Goal: Check status: Check status

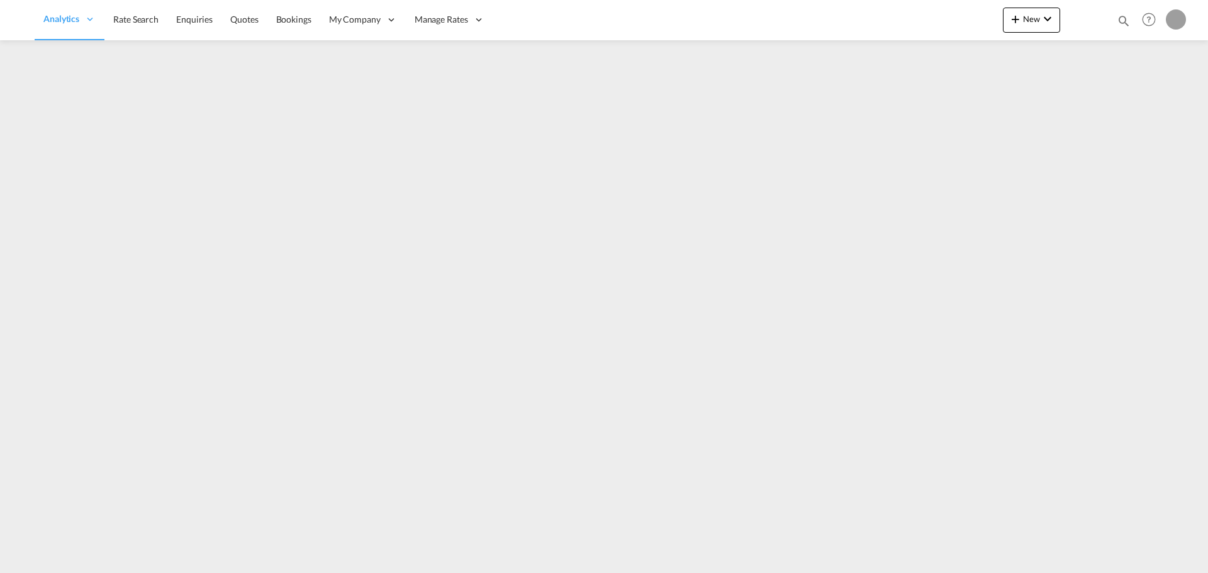
click at [1124, 17] on md-icon "icon-magnify" at bounding box center [1123, 21] width 14 height 14
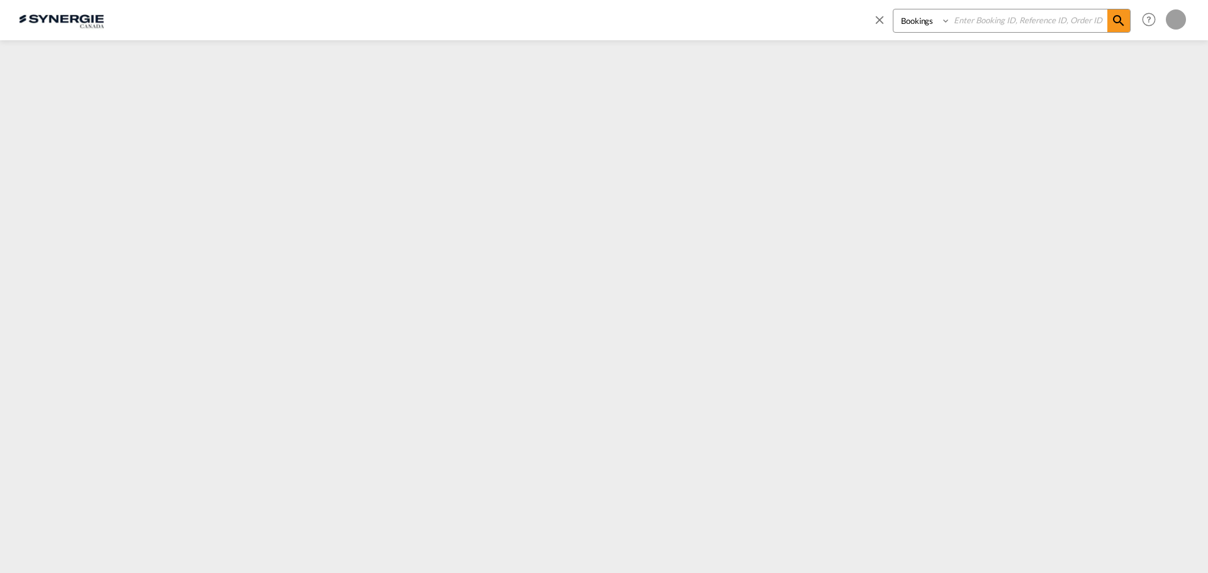
click at [915, 28] on select "Bookings Quotes Enquiries" at bounding box center [923, 20] width 60 height 23
select select "Quotes"
click at [893, 9] on select "Bookings Quotes Enquiries" at bounding box center [923, 20] width 60 height 23
click at [994, 19] on input at bounding box center [1028, 20] width 157 height 22
paste input "SYC000014988"
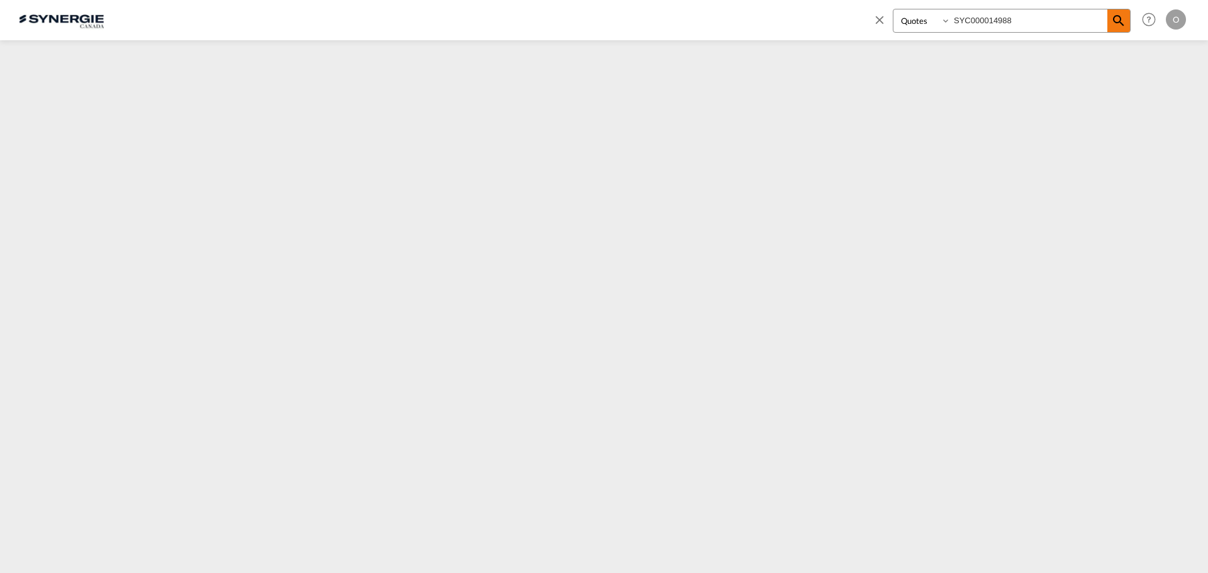
type input "SYC000014988"
click at [1117, 13] on md-icon "icon-magnify" at bounding box center [1118, 20] width 15 height 15
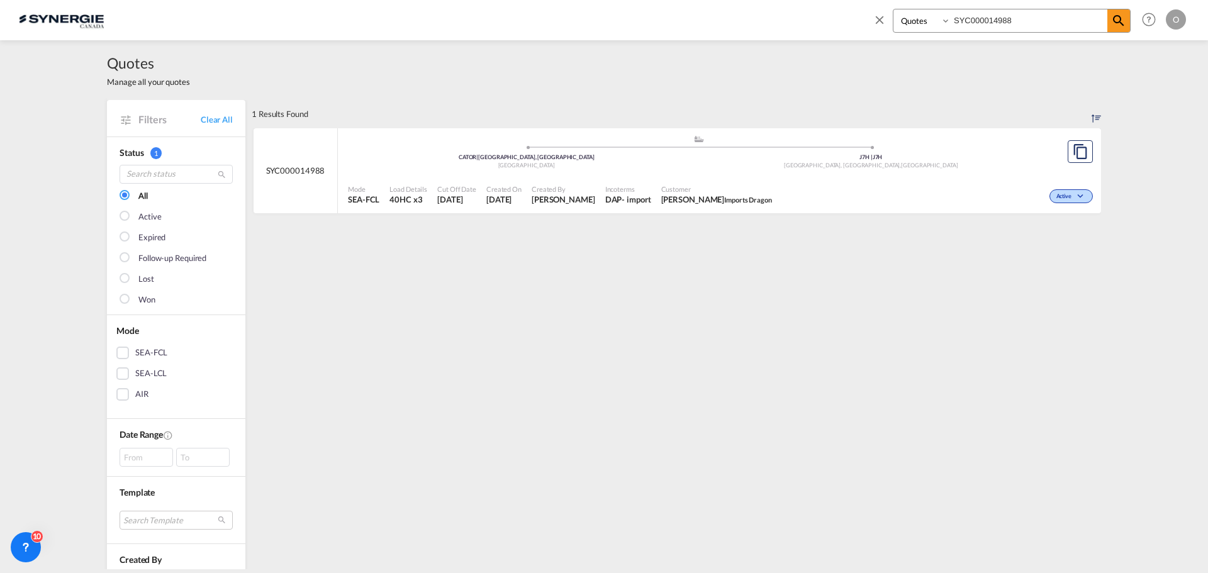
click at [772, 197] on span "Imports Dragon" at bounding box center [748, 200] width 48 height 8
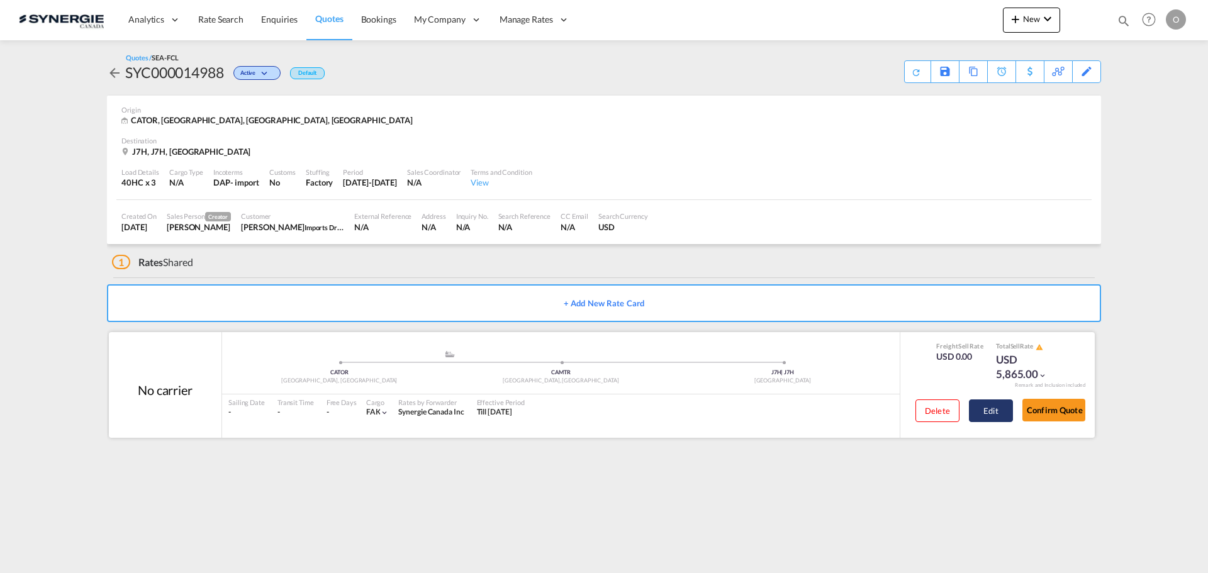
click at [977, 405] on button "Edit" at bounding box center [991, 410] width 44 height 23
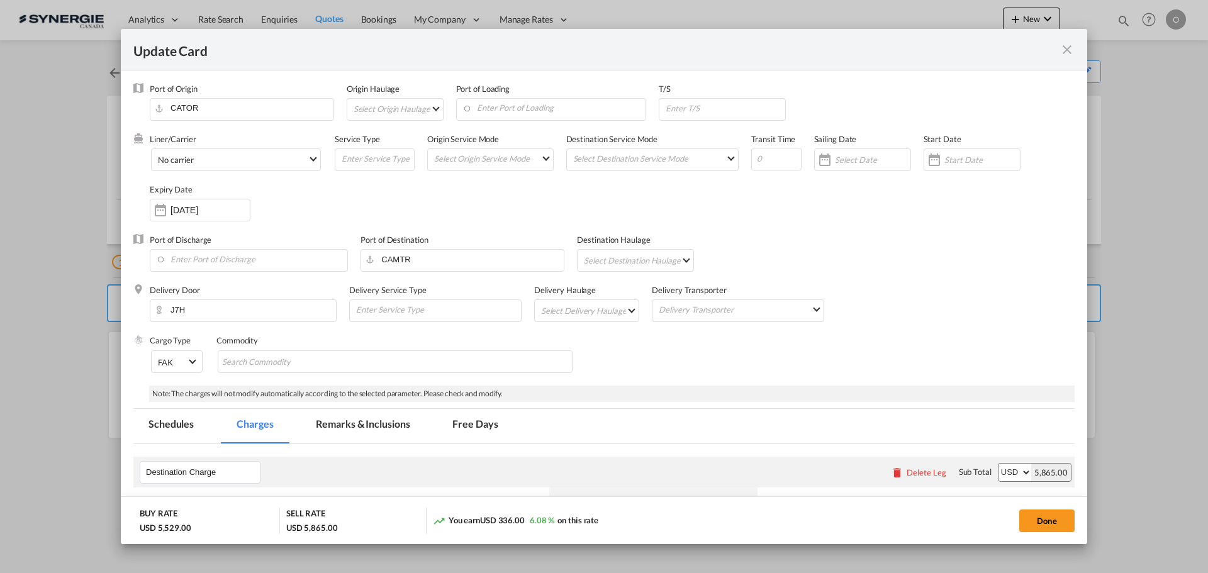
select select "per container"
click at [374, 421] on md-tab-item "Remarks & Inclusions" at bounding box center [363, 426] width 124 height 35
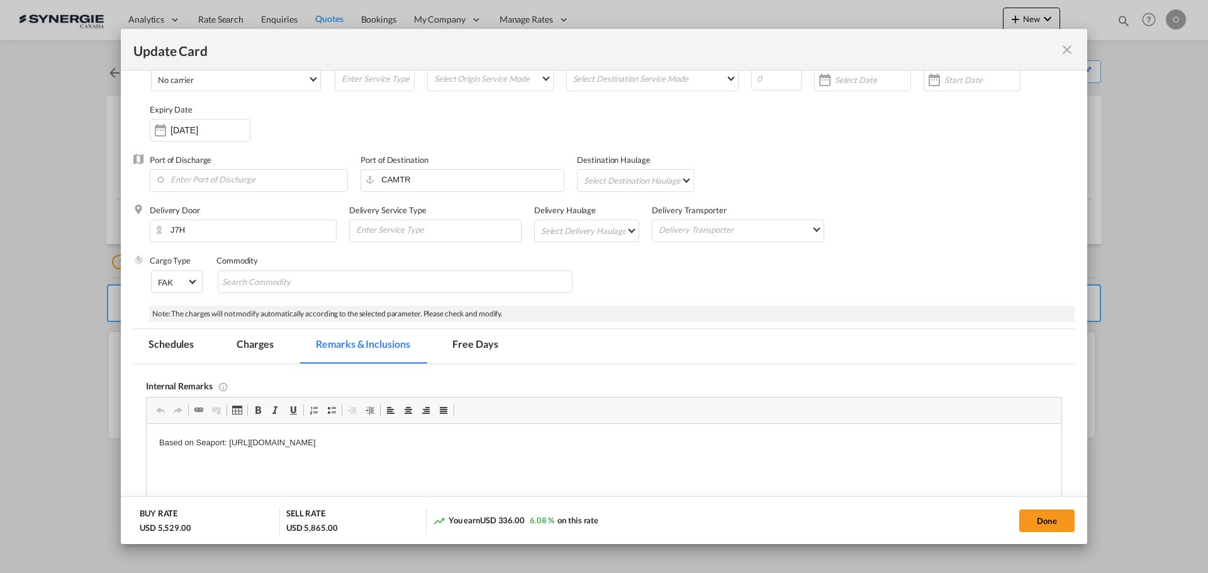
scroll to position [189, 0]
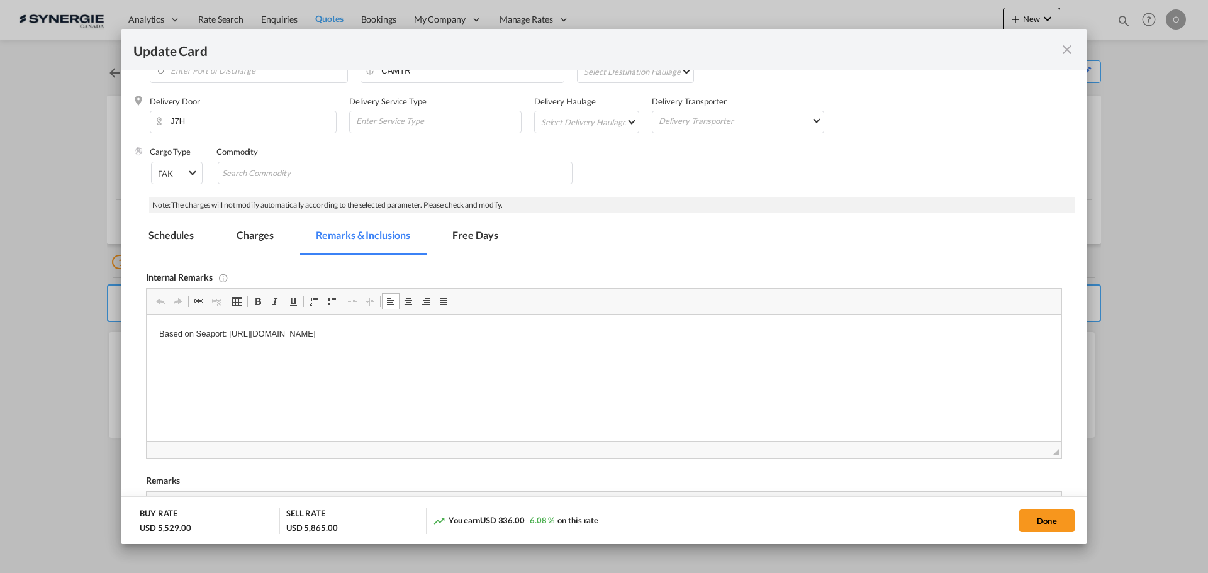
drag, startPoint x: 231, startPoint y: 333, endPoint x: 557, endPoint y: 335, distance: 326.4
drag, startPoint x: 558, startPoint y: 334, endPoint x: 230, endPoint y: 328, distance: 328.4
click at [230, 328] on p "Based on Seaport: https://app.frontapp.com/open/cnv_qh3nl8v?key=jvsT_VX6p5SnY7Z…" at bounding box center [603, 334] width 889 height 13
click at [287, 362] on span "Copy" at bounding box center [286, 362] width 39 height 18
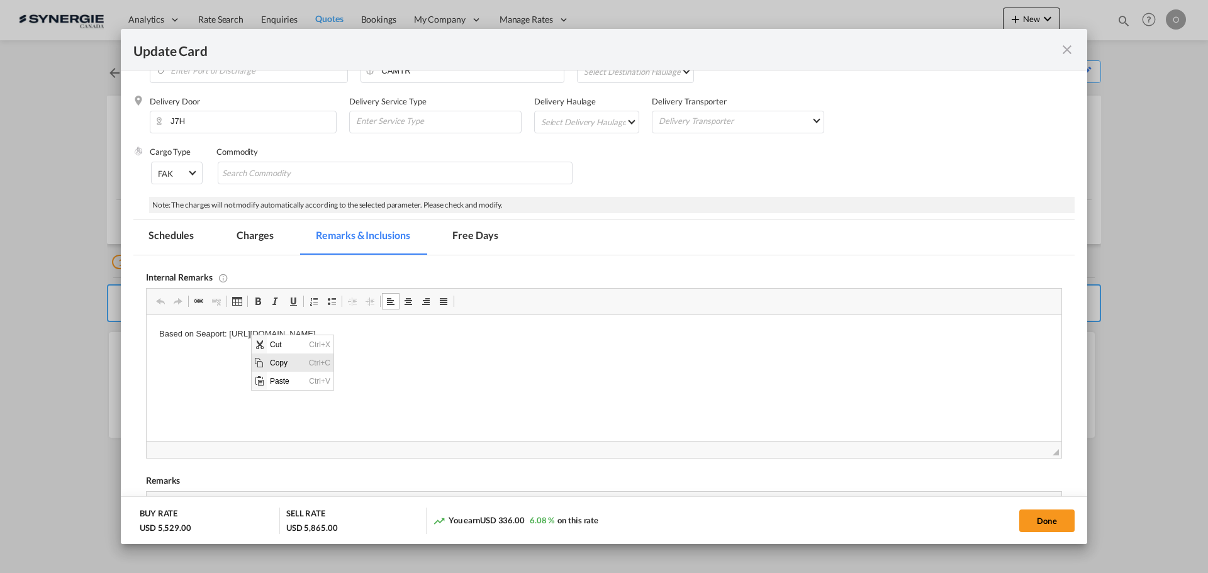
copy p "https://app.frontapp.com/open/cnv_qh3nl8v?key=jvsT_VX6p5SnY7ZKe46Y5dxirLT8ggAc"
